Goal: Complete application form

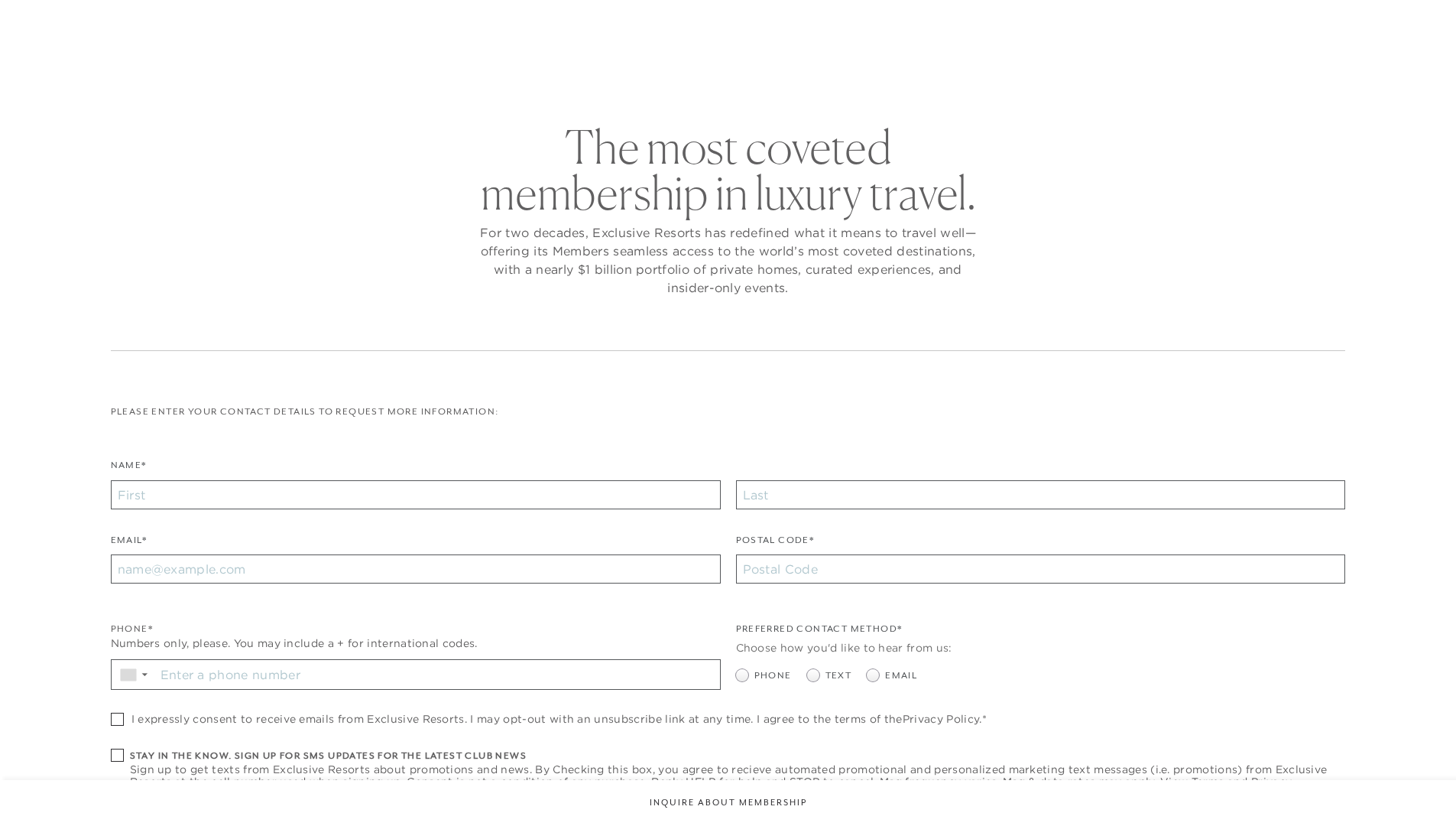
checkbox input "false"
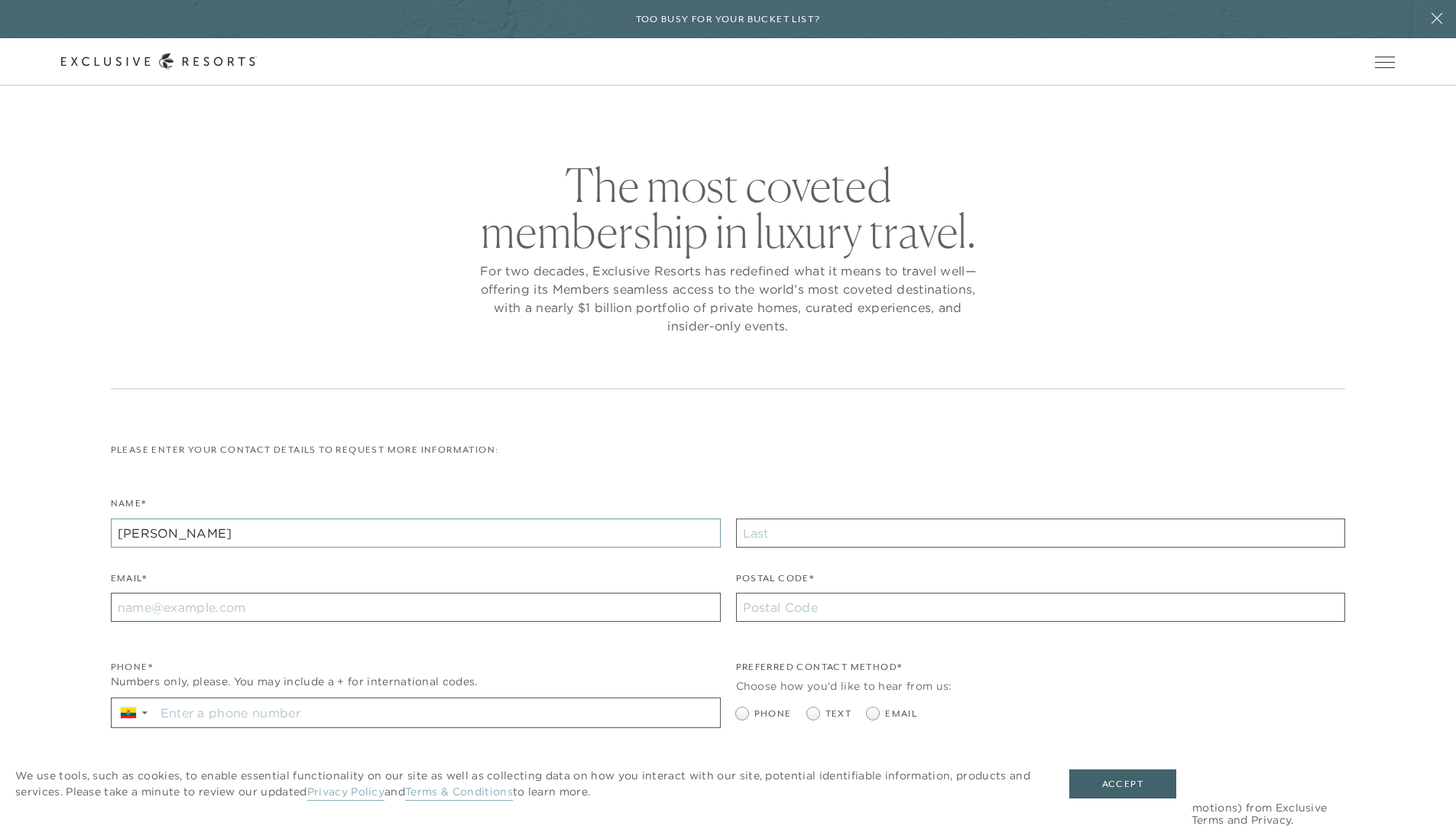
type input "[PERSON_NAME]"
type input "Doe"
type input "[EMAIL_ADDRESS][DOMAIN_NAME]"
click at [437, 714] on input "Stay in the know. Sign up for sms updates for the latest club news Sign up to g…" at bounding box center [438, 712] width 565 height 29
type input "[PHONE_NUMBER]"
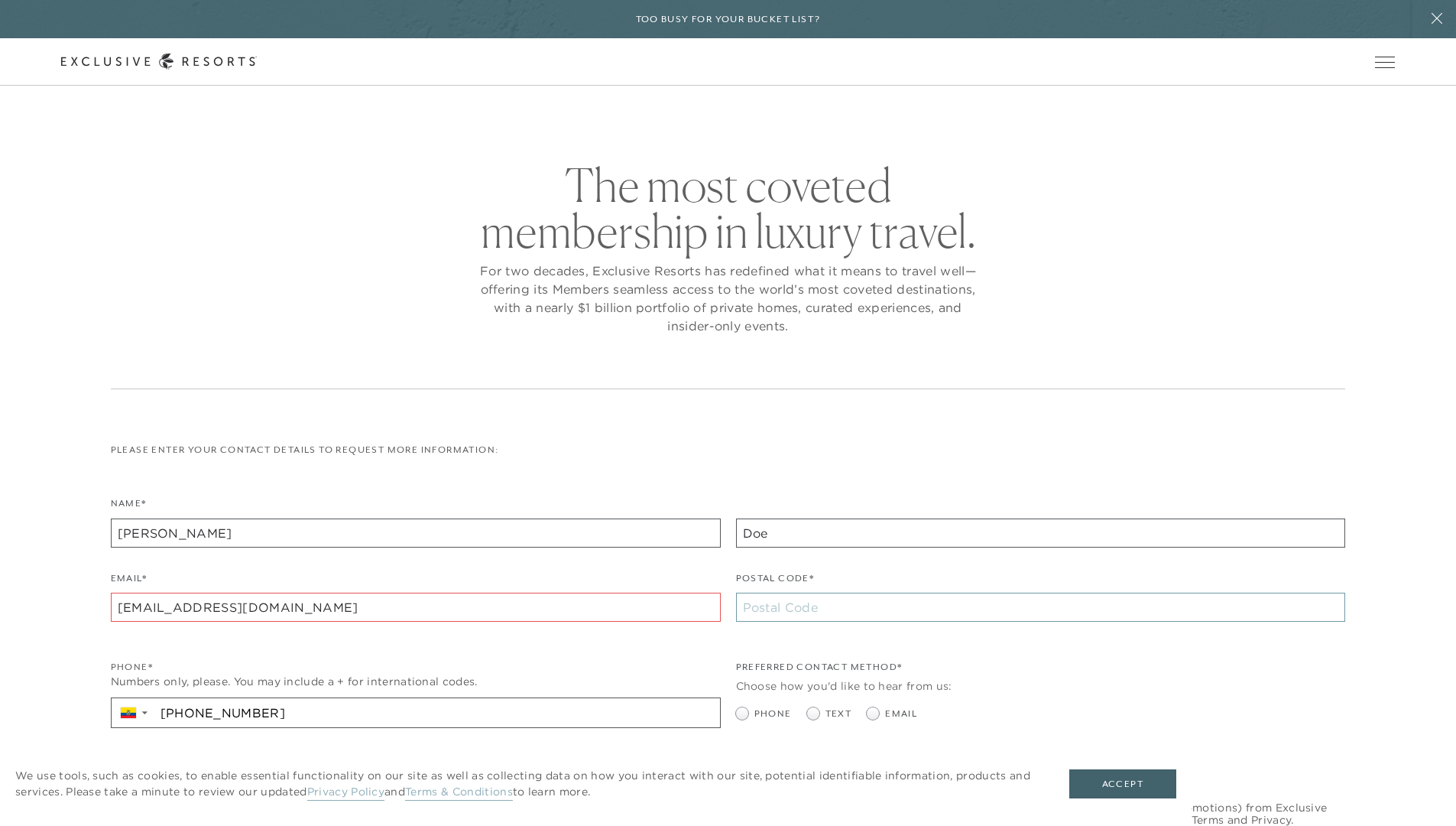
type input "10002"
radio input "true"
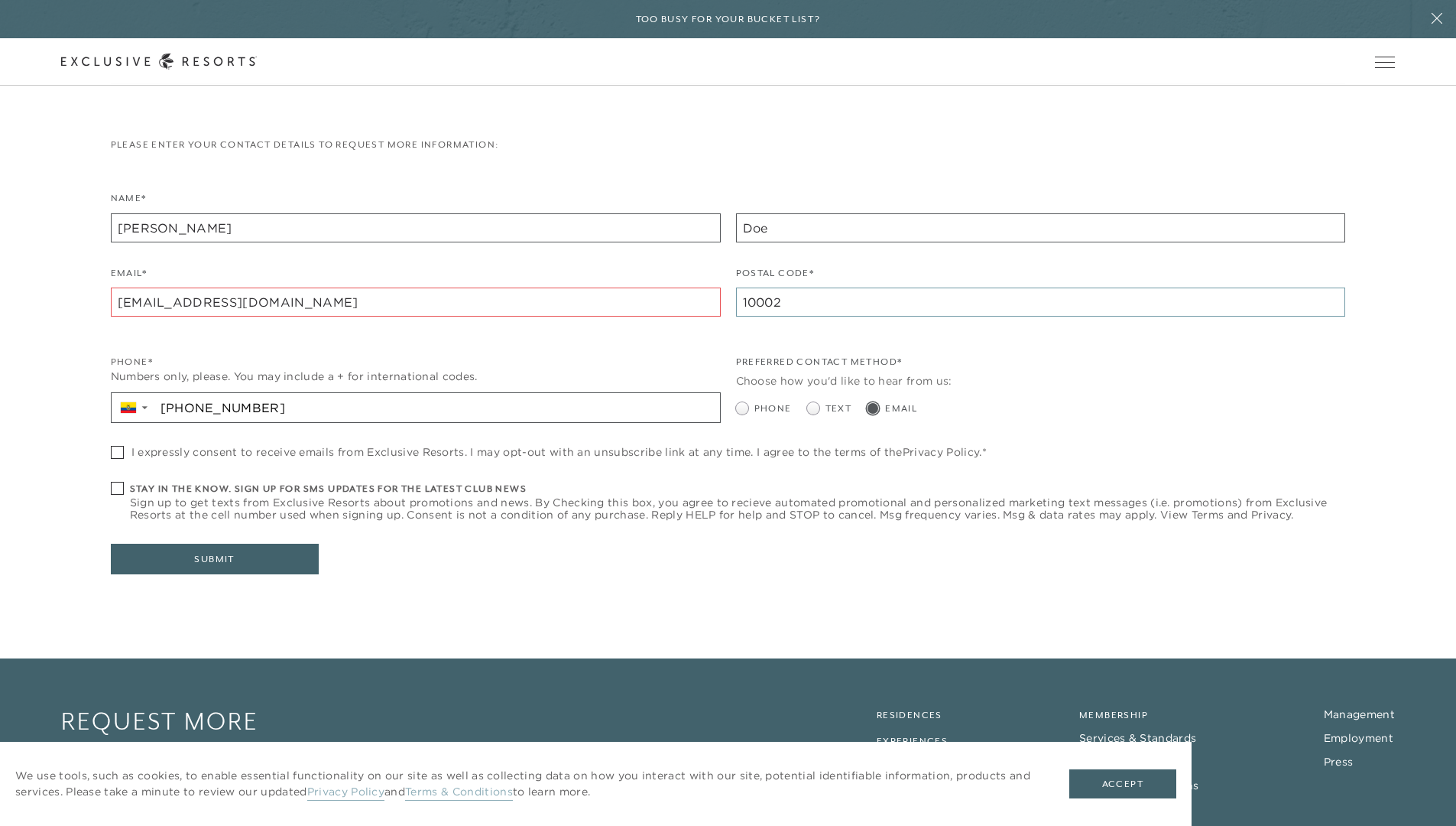
checkbox input "true"
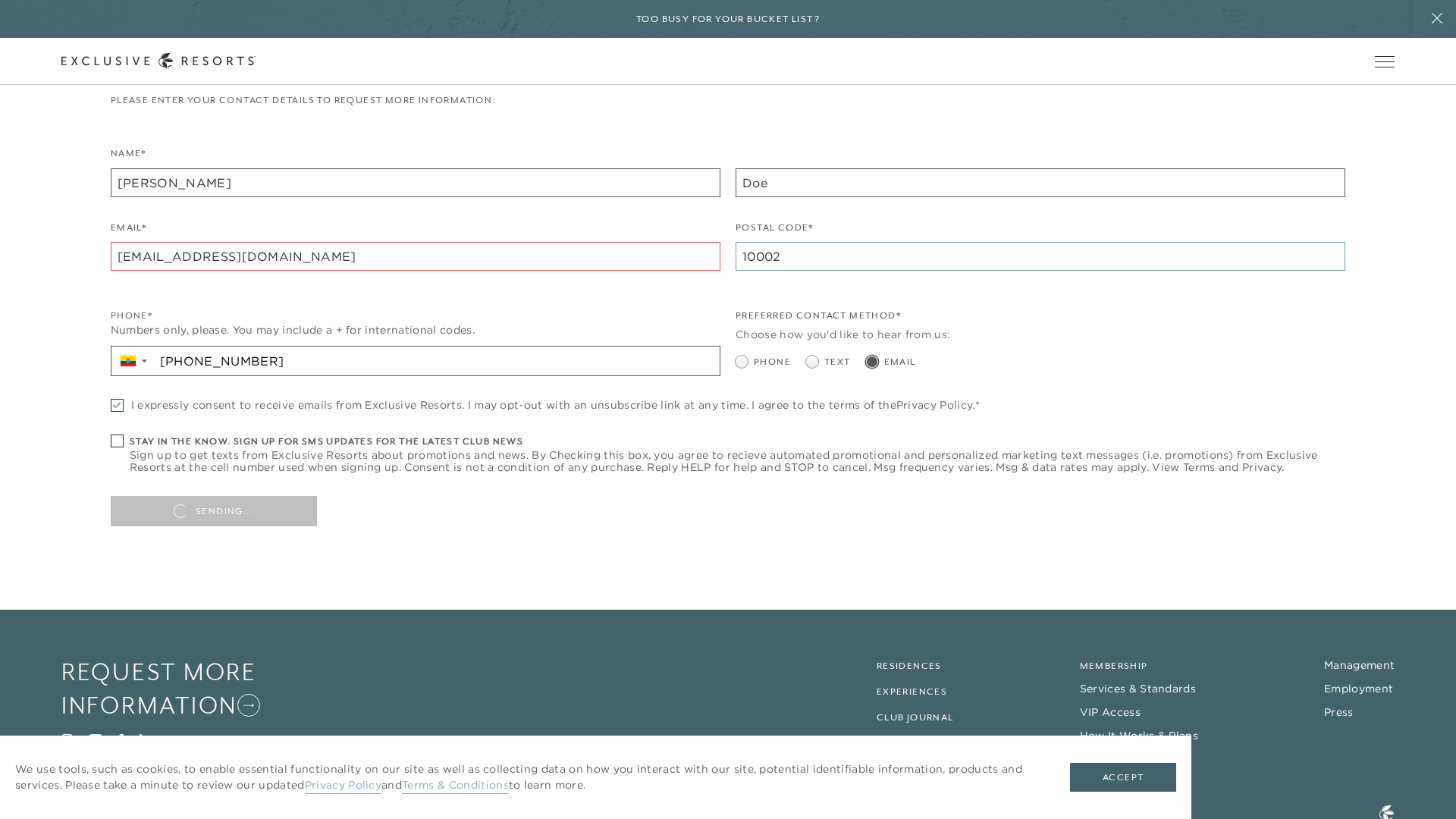
type input "10002"
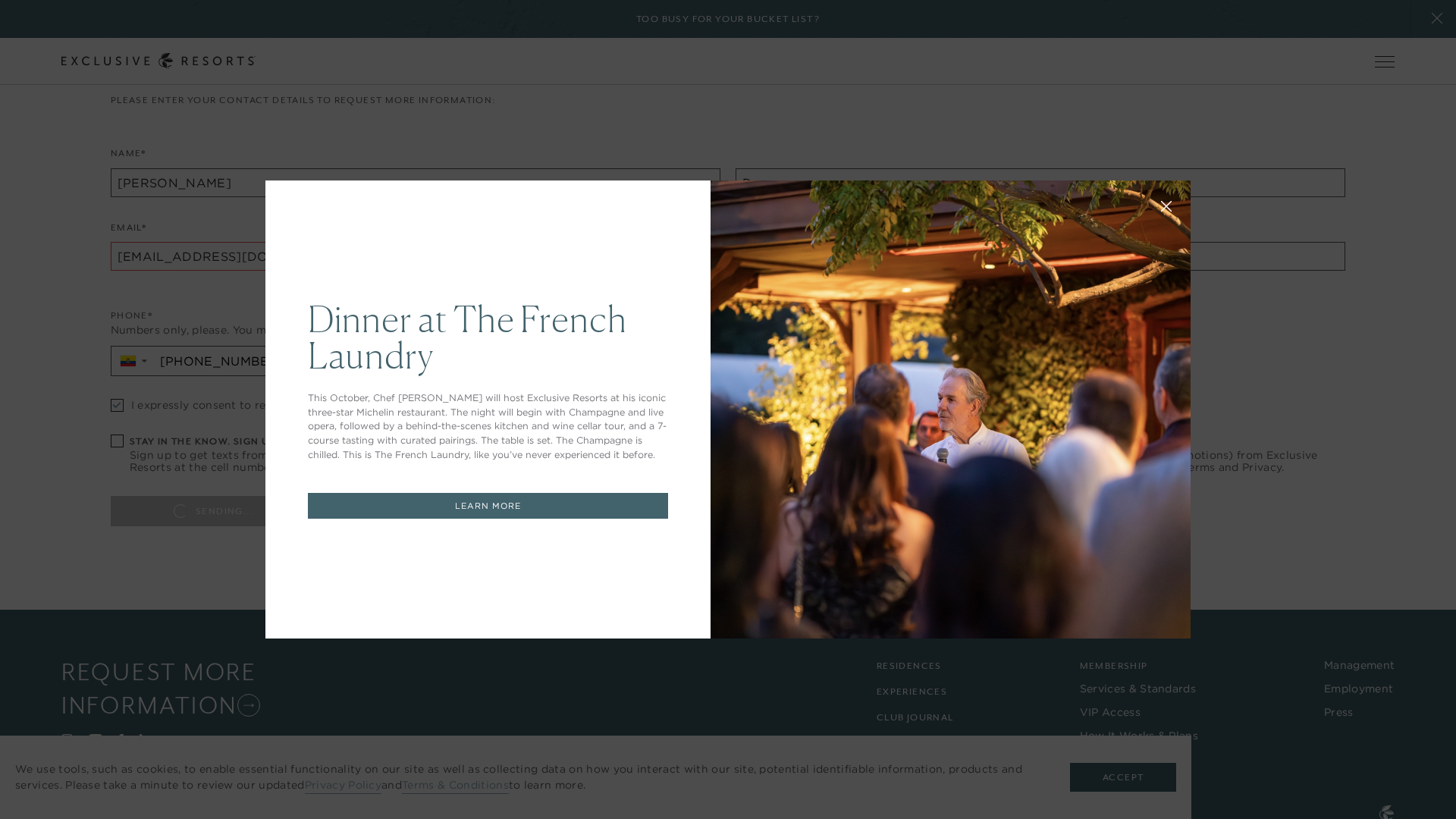
scroll to position [0, 0]
